Goal: Information Seeking & Learning: Learn about a topic

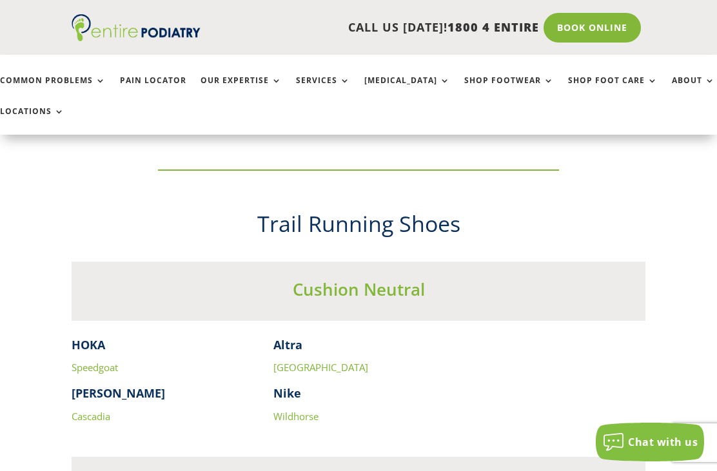
scroll to position [3152, 0]
click at [342, 279] on h3 "Cushion Neutral" at bounding box center [359, 294] width 574 height 30
click at [360, 279] on h3 "Cushion Neutral" at bounding box center [359, 294] width 574 height 30
click at [296, 338] on strong "Altra" at bounding box center [287, 345] width 29 height 15
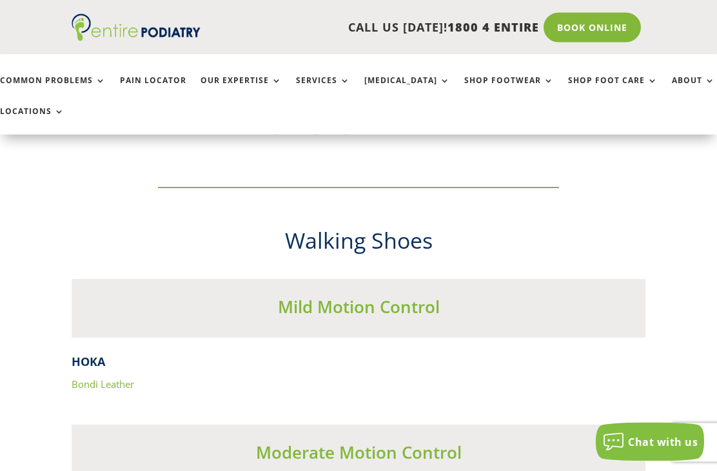
scroll to position [3722, 0]
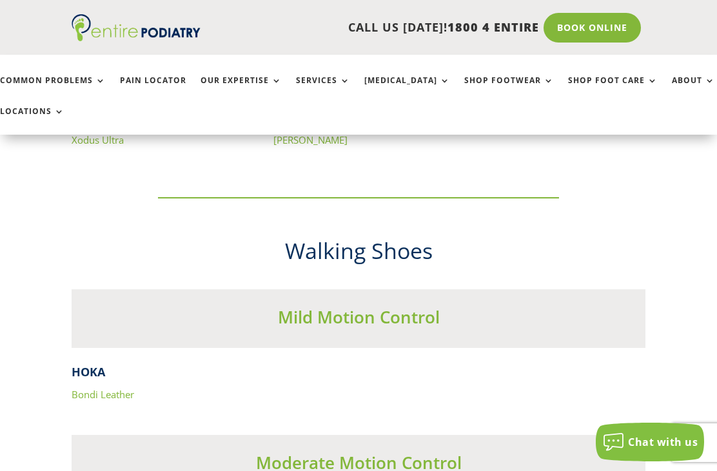
click at [87, 364] on h4 "HOKA" at bounding box center [359, 375] width 574 height 23
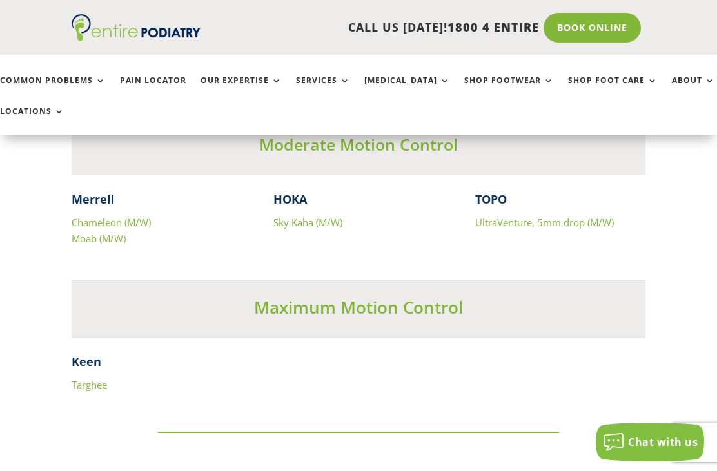
scroll to position [5955, 0]
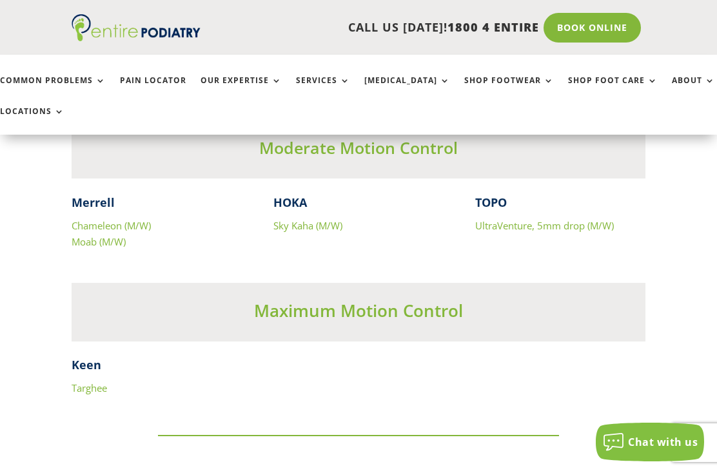
click at [145, 79] on link "Pain Locator" at bounding box center [153, 90] width 66 height 28
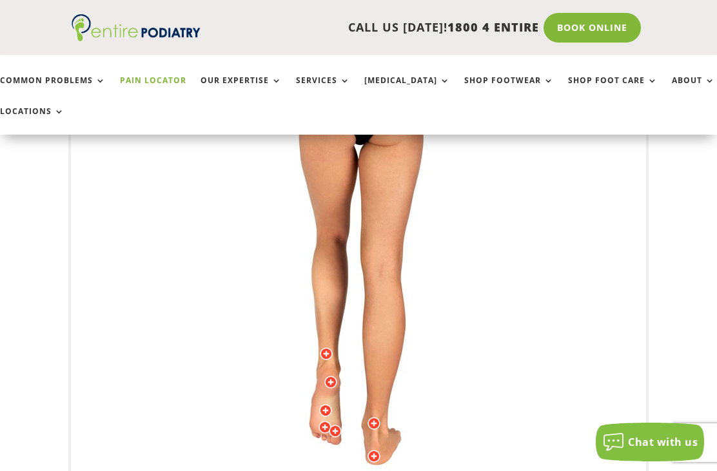
scroll to position [309, 0]
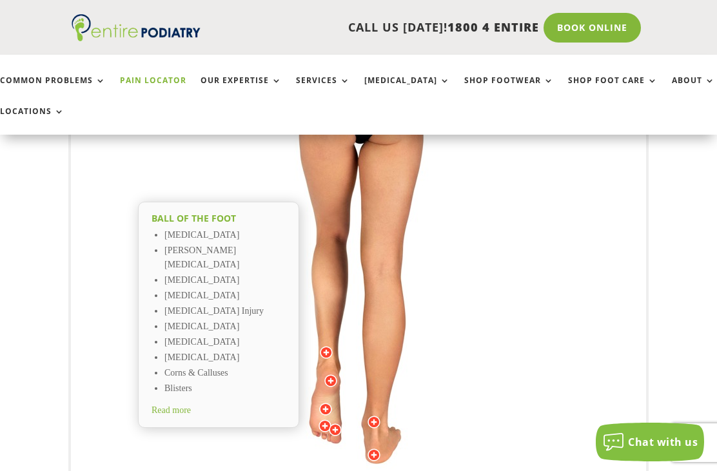
click at [170, 406] on span "Read more" at bounding box center [171, 411] width 39 height 10
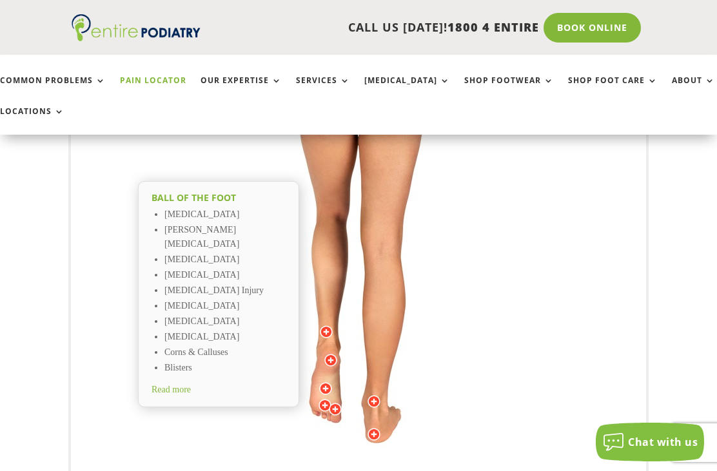
click at [201, 208] on li "[MEDICAL_DATA]" at bounding box center [224, 215] width 121 height 15
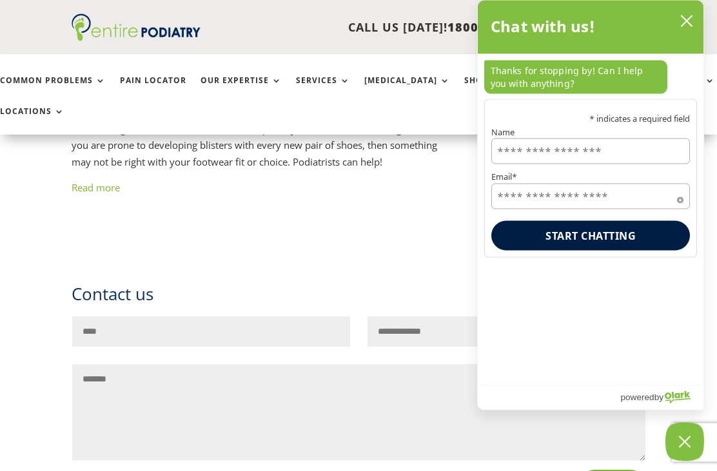
scroll to position [1531, 0]
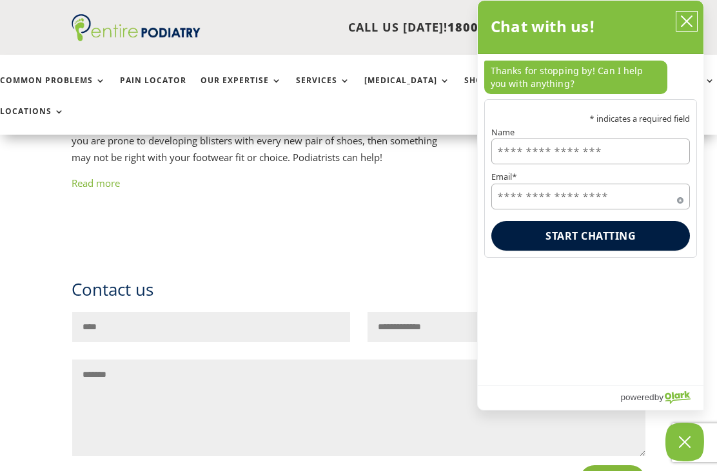
click at [683, 23] on icon "close chatbox" at bounding box center [686, 21] width 13 height 13
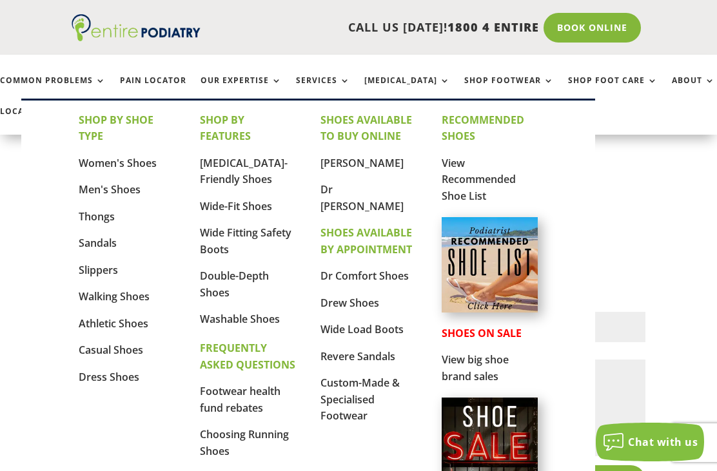
click at [237, 206] on link "Wide-Fit Shoes" at bounding box center [236, 206] width 72 height 14
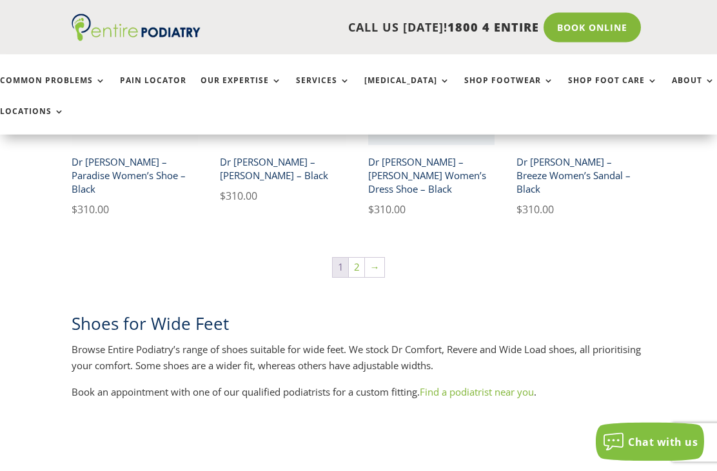
scroll to position [2003, 0]
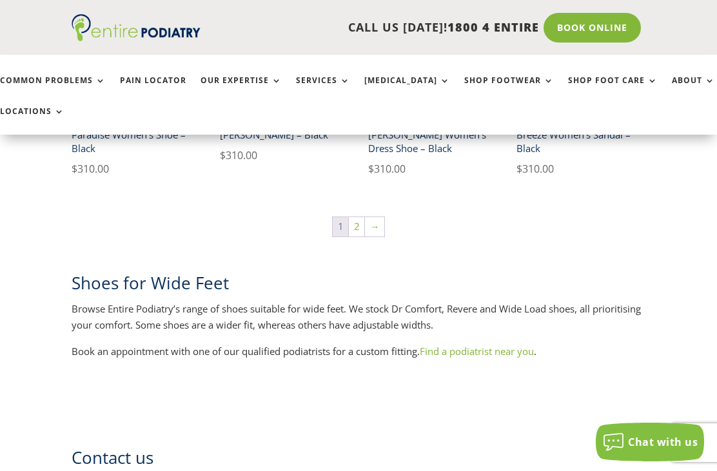
click at [475, 345] on link "Find a podiatrist near you" at bounding box center [477, 351] width 114 height 13
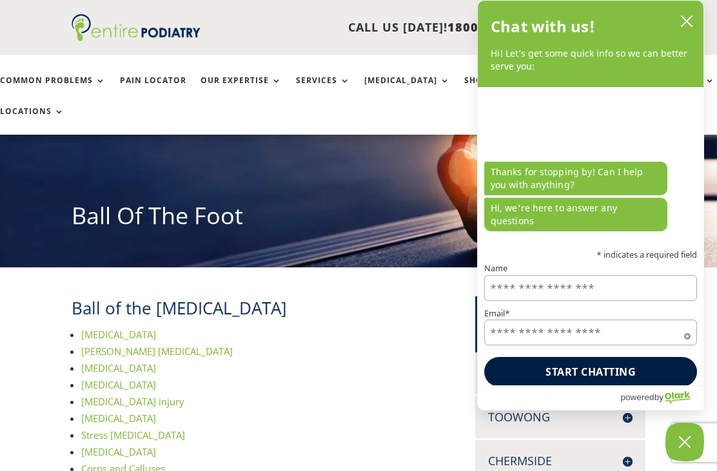
click at [109, 330] on span "Metatarsalgia" at bounding box center [118, 334] width 75 height 13
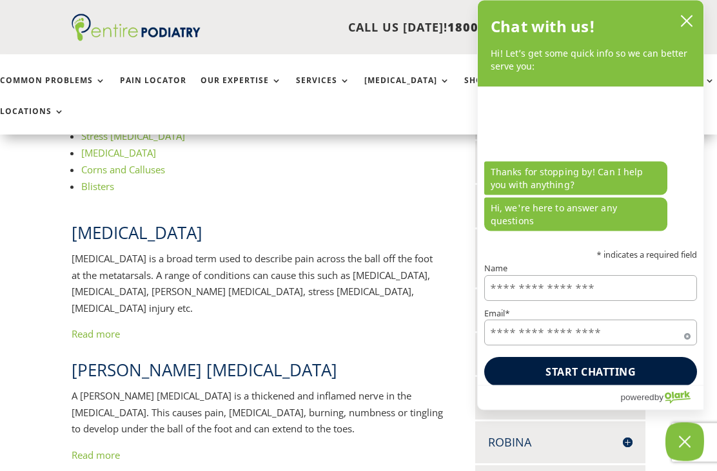
scroll to position [391, 0]
click at [94, 328] on link "Read more" at bounding box center [96, 334] width 48 height 13
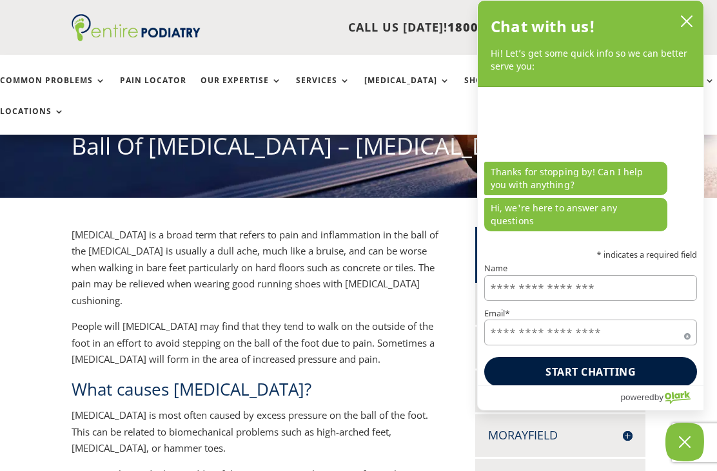
scroll to position [161, 0]
